Goal: Task Accomplishment & Management: Manage account settings

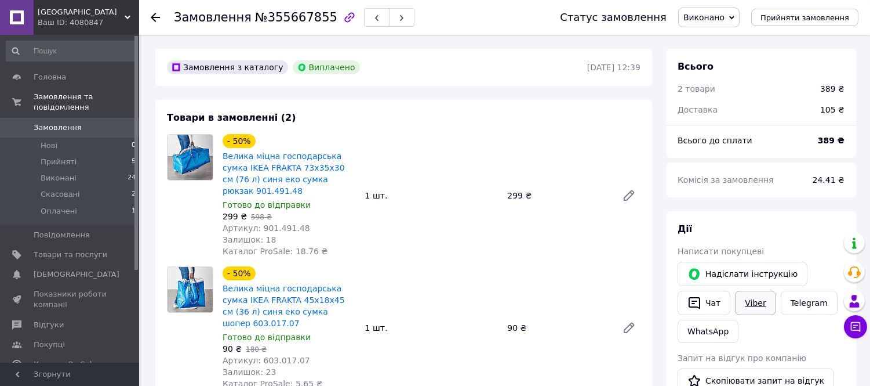
click at [744, 299] on link "Viber" at bounding box center [755, 302] width 41 height 24
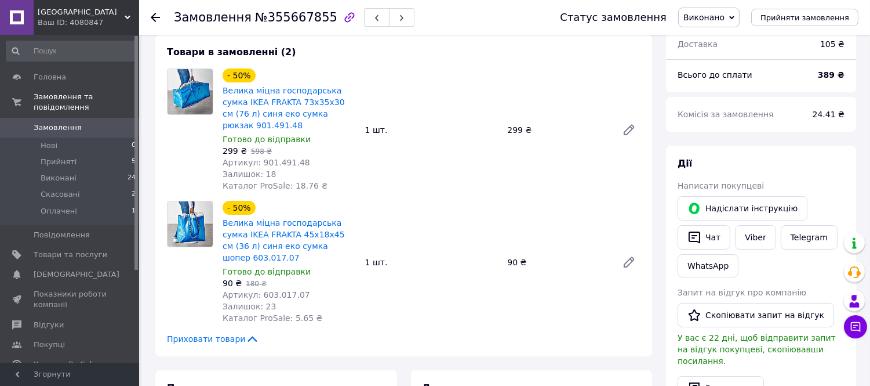
scroll to position [257, 0]
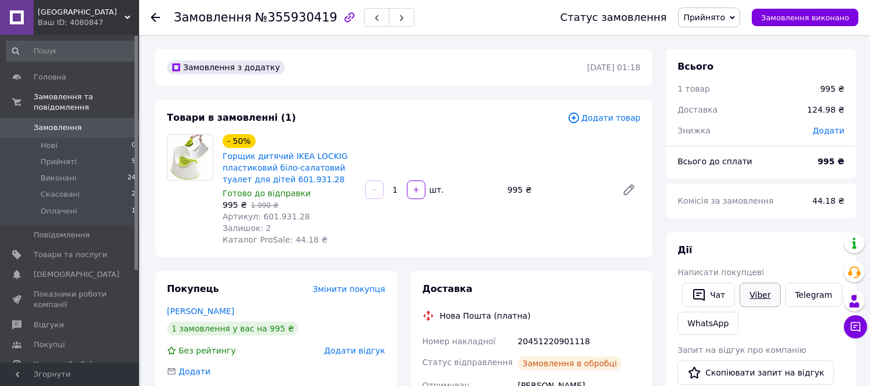
click at [757, 291] on link "Viber" at bounding box center [760, 294] width 41 height 24
click at [283, 16] on span "№355930419" at bounding box center [296, 17] width 82 height 14
copy span "355930419"
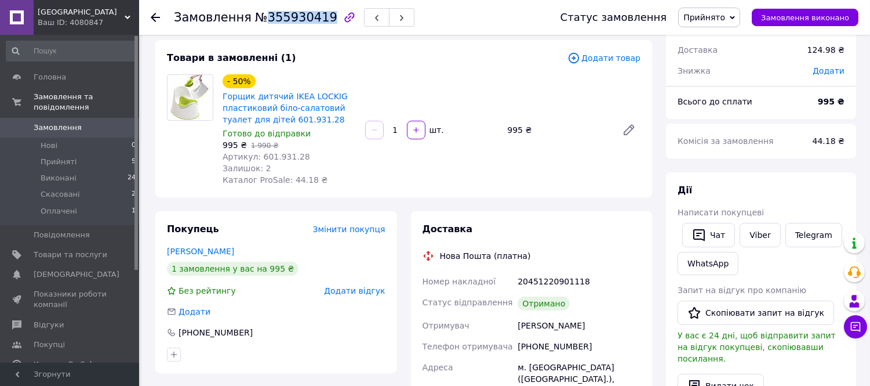
scroll to position [129, 0]
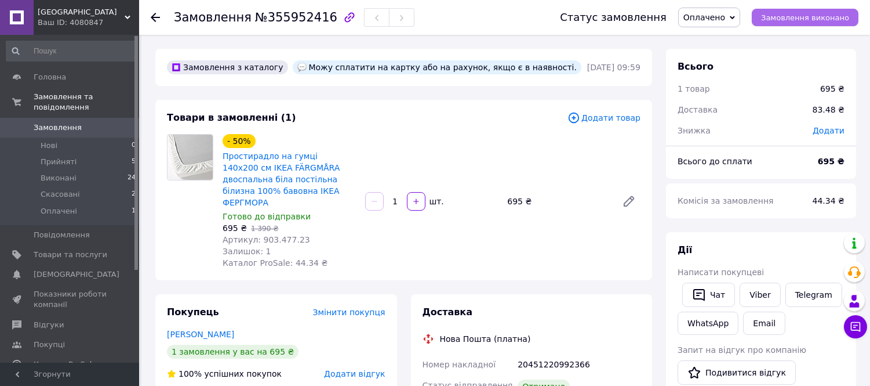
click at [792, 16] on span "Замовлення виконано" at bounding box center [805, 17] width 88 height 9
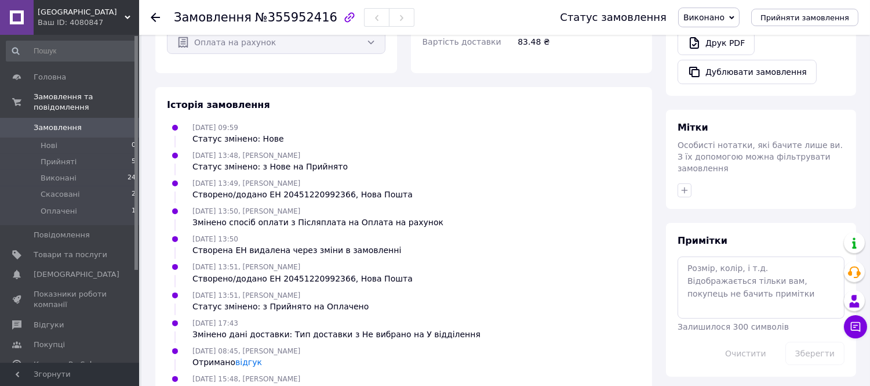
scroll to position [495, 0]
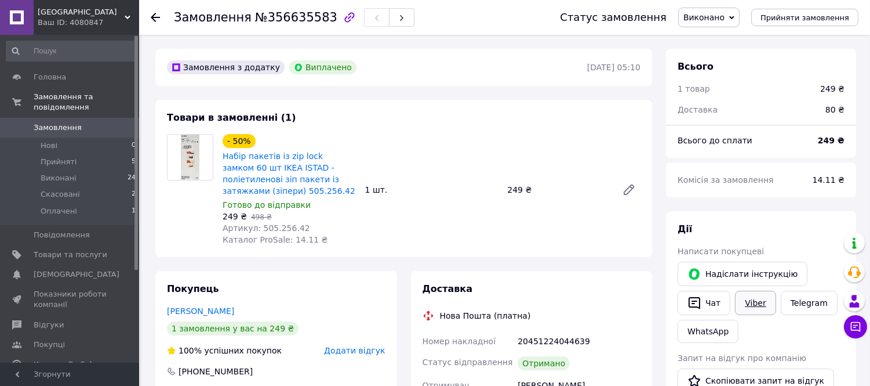
click at [756, 300] on link "Viber" at bounding box center [755, 302] width 41 height 24
click at [274, 16] on span "№356635583" at bounding box center [296, 17] width 82 height 14
copy span "356635583"
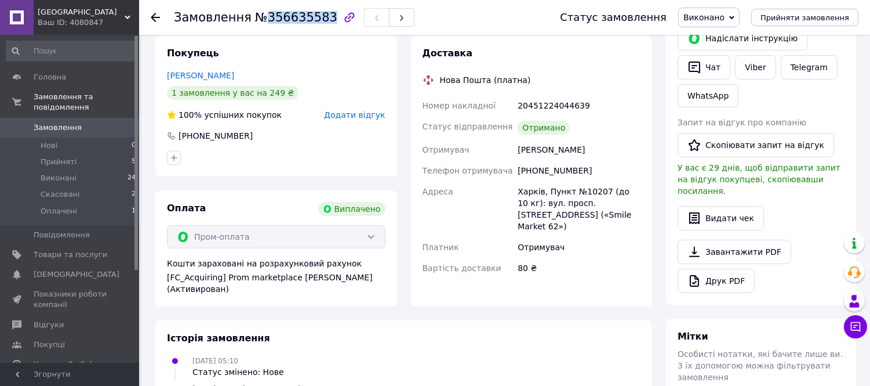
scroll to position [193, 0]
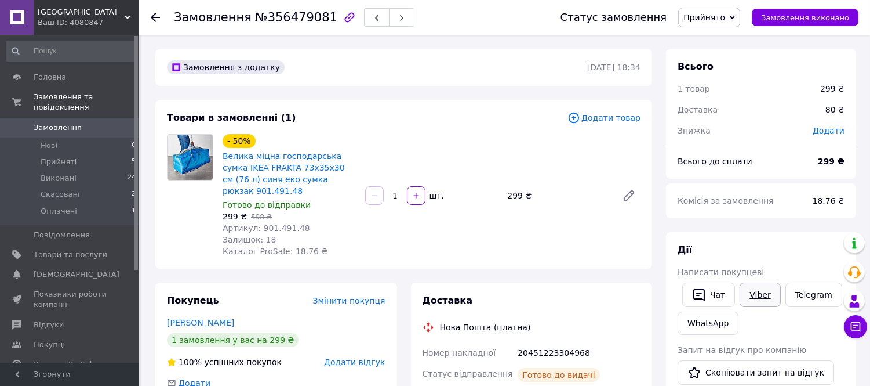
click at [757, 294] on link "Viber" at bounding box center [760, 294] width 41 height 24
click at [758, 291] on link "Viber" at bounding box center [760, 294] width 41 height 24
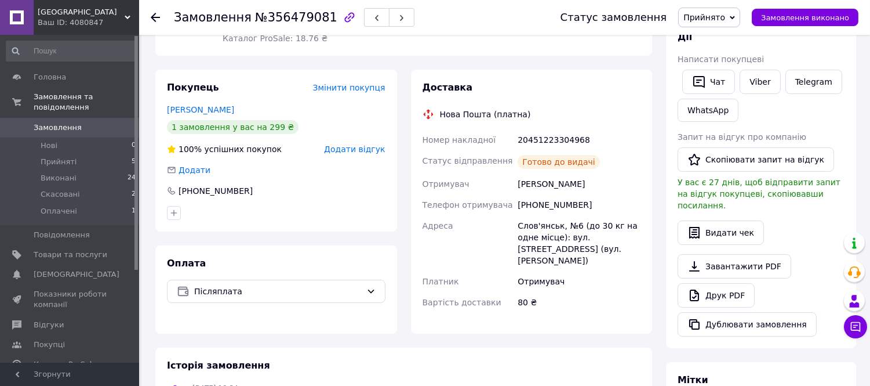
scroll to position [193, 0]
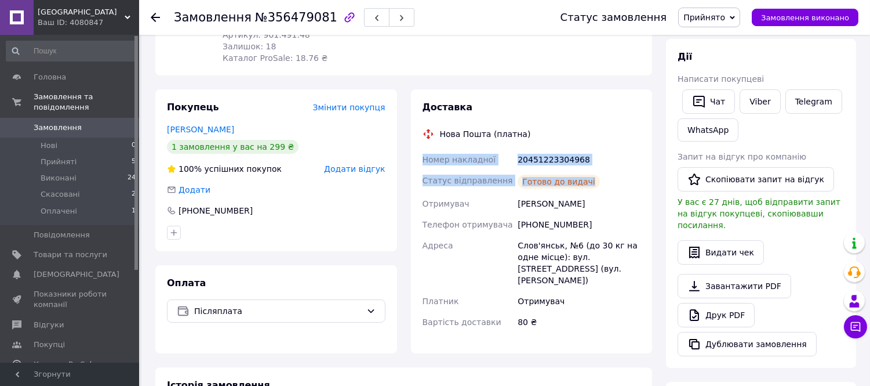
drag, startPoint x: 572, startPoint y: 166, endPoint x: 421, endPoint y: 146, distance: 152.0
click at [421, 149] on div "Номер накладної 20451223304968 Статус відправлення Готово до видачі Отримувач Г…" at bounding box center [531, 240] width 223 height 183
copy div "Номер накладної 20451223304968 Статус відправлення Готово до видачі"
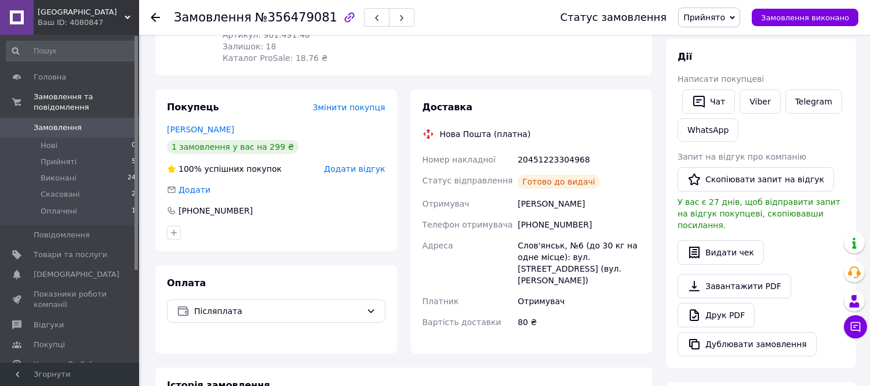
click at [613, 177] on div "Готово до видачі" at bounding box center [579, 181] width 128 height 23
